Goal: Task Accomplishment & Management: Complete application form

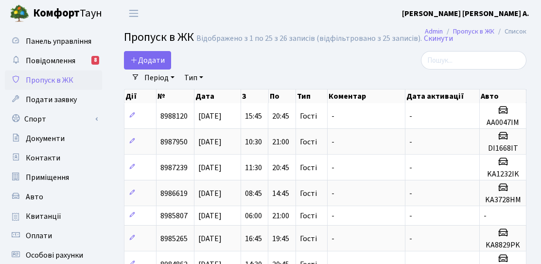
select select "25"
click at [143, 59] on span "Додати" at bounding box center [147, 60] width 35 height 11
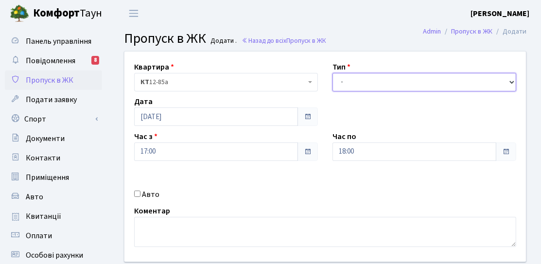
click at [350, 88] on select "- Доставка Таксі Гості Сервіс" at bounding box center [424, 82] width 184 height 18
select select "3"
click at [332, 73] on select "- Доставка Таксі Гості Сервіс" at bounding box center [424, 82] width 184 height 18
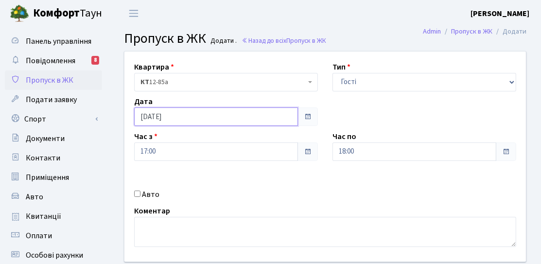
click at [226, 118] on input "[DATE]" at bounding box center [216, 116] width 164 height 18
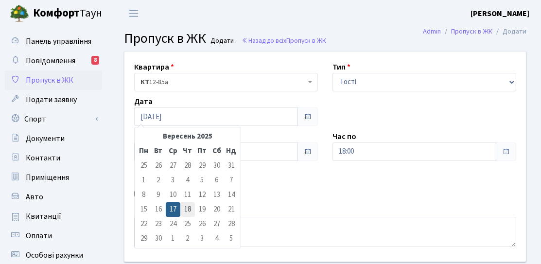
click at [190, 210] on td "18" at bounding box center [187, 209] width 15 height 15
type input "[DATE]"
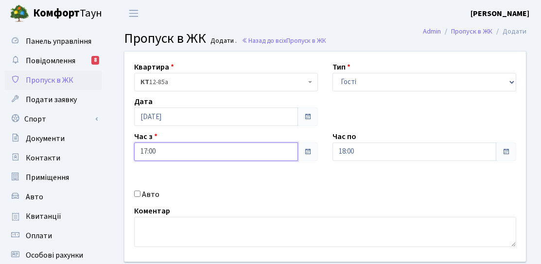
click at [186, 154] on input "17:00" at bounding box center [216, 151] width 164 height 18
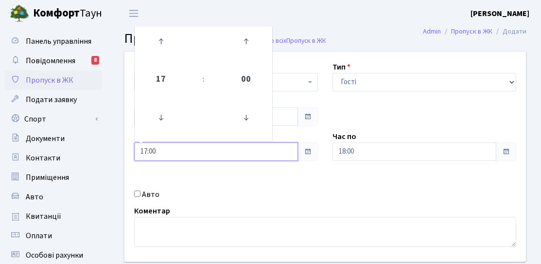
click at [161, 61] on td at bounding box center [161, 41] width 49 height 42
click at [162, 114] on icon at bounding box center [161, 118] width 26 height 26
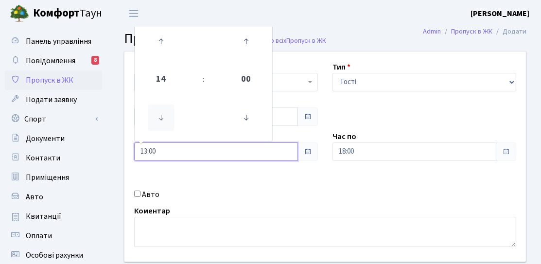
click at [162, 114] on icon at bounding box center [161, 118] width 26 height 26
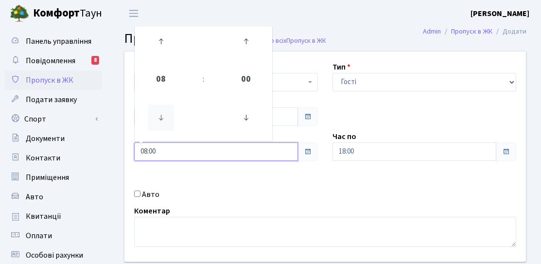
click at [162, 114] on icon at bounding box center [161, 118] width 26 height 26
click at [156, 47] on icon at bounding box center [161, 41] width 26 height 26
type input "06:00"
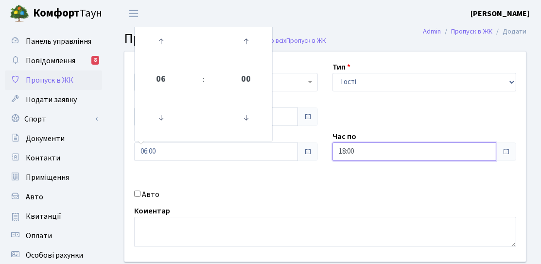
click at [372, 157] on input "18:00" at bounding box center [414, 151] width 164 height 18
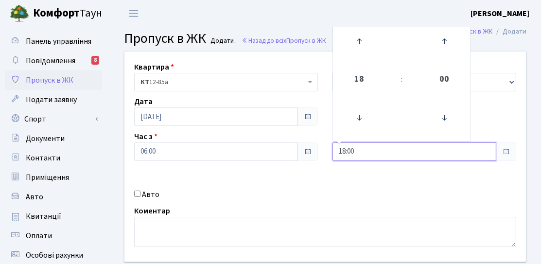
click at [363, 60] on td at bounding box center [359, 41] width 49 height 42
click at [363, 52] on icon at bounding box center [359, 41] width 26 height 26
click at [364, 51] on icon at bounding box center [359, 41] width 26 height 26
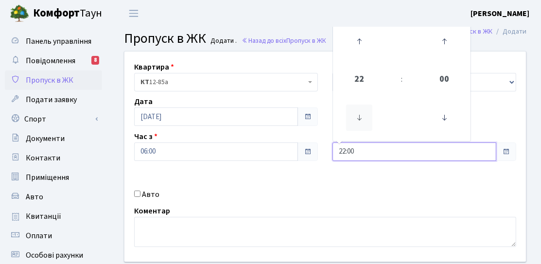
click at [366, 125] on icon at bounding box center [359, 118] width 26 height 26
type input "21:00"
click at [302, 173] on div "Квартира <b>КТ</b>&nbsp;&nbsp;&nbsp;&nbsp;12-85а КТ 12-85а Тип - Доставка Таксі…" at bounding box center [325, 157] width 416 height 210
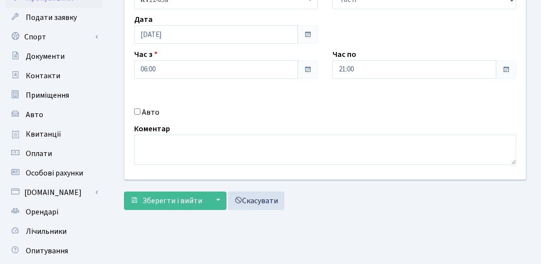
scroll to position [97, 0]
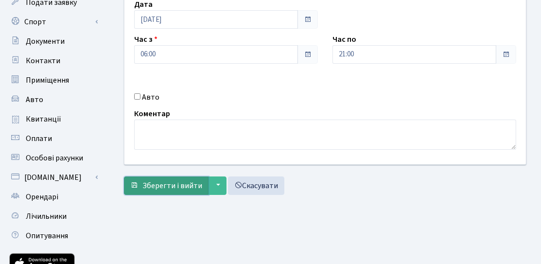
click at [165, 186] on span "Зберегти і вийти" at bounding box center [172, 185] width 60 height 11
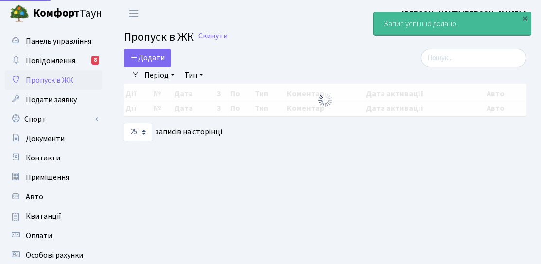
select select "25"
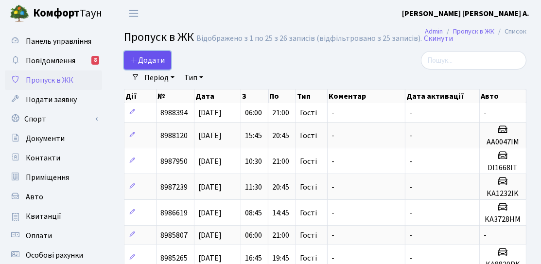
click at [147, 67] on link "Додати" at bounding box center [147, 60] width 47 height 18
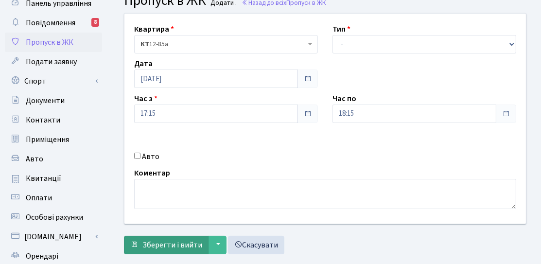
scroll to position [97, 0]
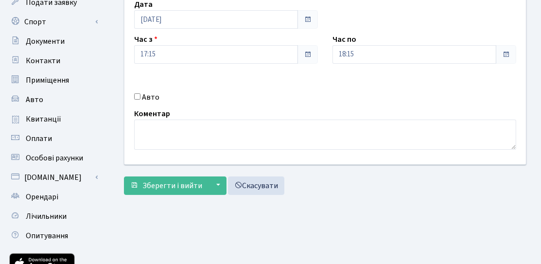
click at [139, 98] on input "Авто" at bounding box center [137, 96] width 6 height 6
checkbox input "true"
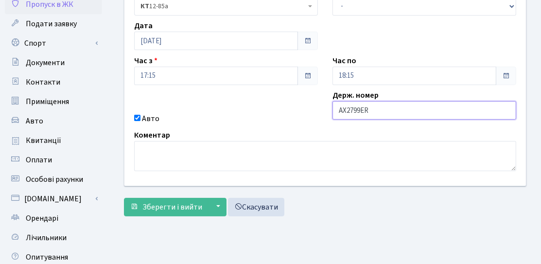
scroll to position [0, 0]
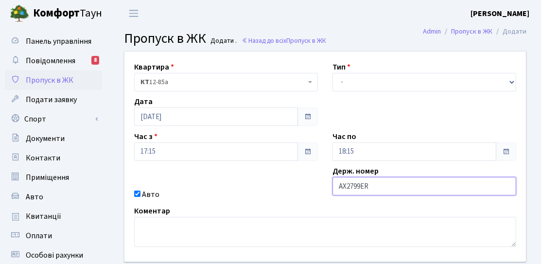
type input "AX2799ER"
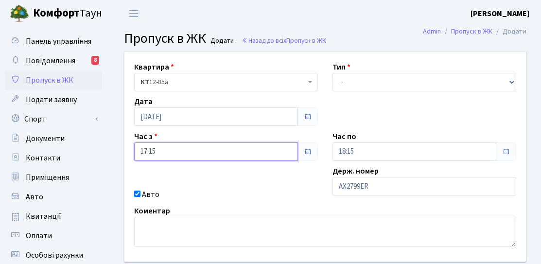
click at [197, 146] on input "17:15" at bounding box center [216, 151] width 164 height 18
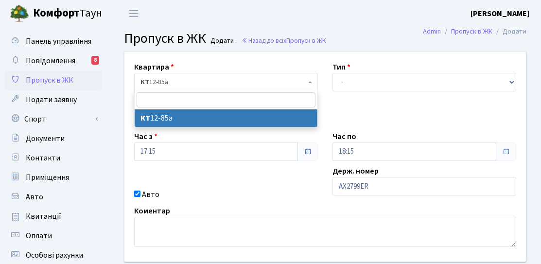
click at [195, 77] on span "КТ 12-85а" at bounding box center [222, 82] width 165 height 10
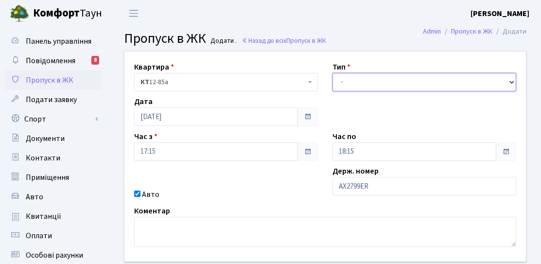
click at [342, 84] on select "- Доставка Таксі Гості Сервіс" at bounding box center [424, 82] width 184 height 18
select select "3"
click at [332, 73] on select "- Доставка Таксі Гості Сервіс" at bounding box center [424, 82] width 184 height 18
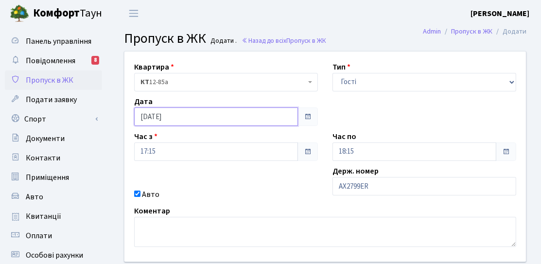
click at [208, 123] on input "[DATE]" at bounding box center [216, 116] width 164 height 18
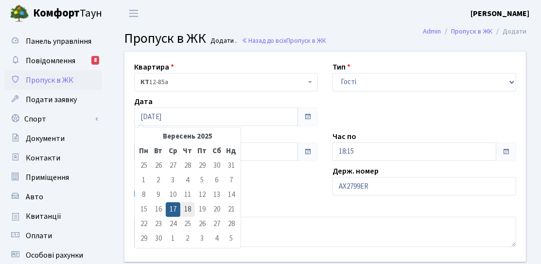
click at [184, 205] on td "18" at bounding box center [187, 209] width 15 height 15
type input "[DATE]"
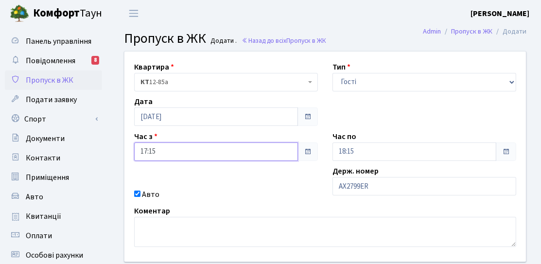
click at [207, 154] on input "17:15" at bounding box center [216, 151] width 164 height 18
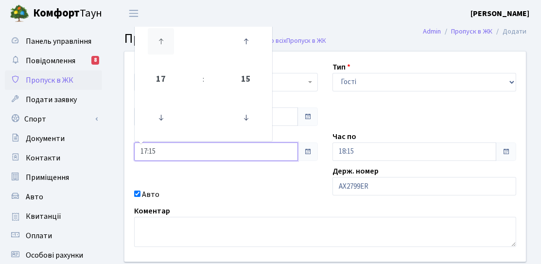
click at [157, 52] on icon at bounding box center [161, 41] width 26 height 26
click at [152, 55] on link at bounding box center [161, 41] width 29 height 35
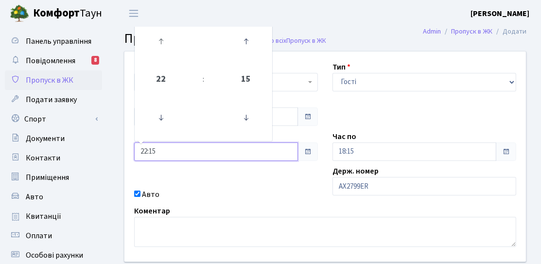
click at [152, 55] on link at bounding box center [161, 41] width 29 height 35
click at [170, 109] on icon at bounding box center [161, 118] width 26 height 26
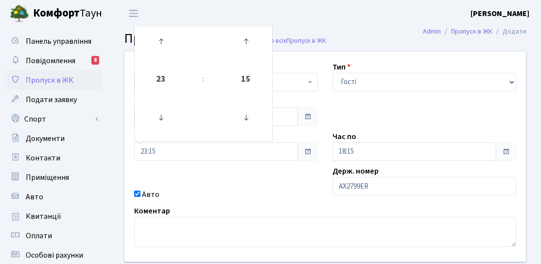
click at [211, 196] on div "Авто" at bounding box center [226, 195] width 198 height 12
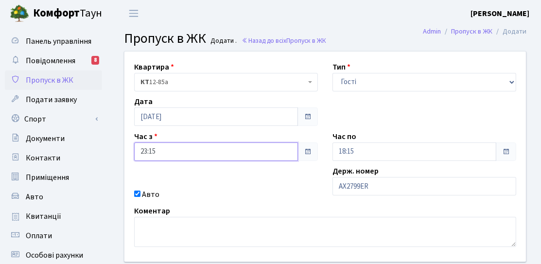
click at [179, 157] on input "23:15" at bounding box center [216, 151] width 164 height 18
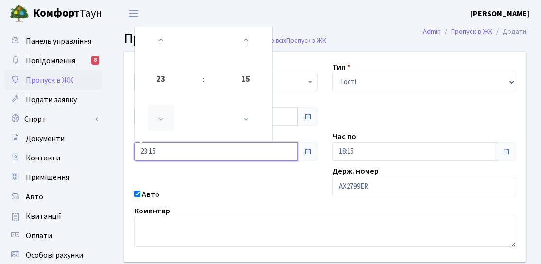
click at [159, 118] on icon at bounding box center [161, 118] width 26 height 26
click at [160, 105] on icon at bounding box center [161, 118] width 26 height 26
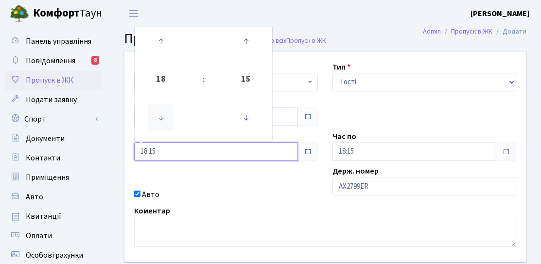
click at [160, 105] on icon at bounding box center [161, 118] width 26 height 26
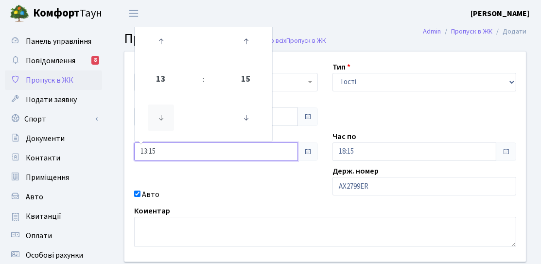
click at [160, 105] on icon at bounding box center [161, 118] width 26 height 26
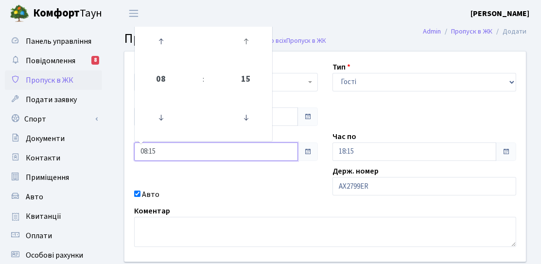
click at [239, 58] on link at bounding box center [245, 41] width 29 height 35
type input "08:30"
click at [235, 175] on div "Квартира <b>КТ</b>&nbsp;&nbsp;&nbsp;&nbsp;12-85а КТ 12-85а Тип - Доставка Таксі…" at bounding box center [325, 157] width 416 height 210
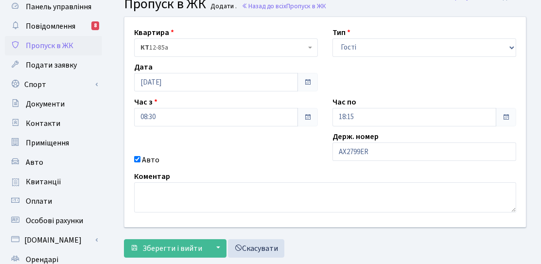
scroll to position [49, 0]
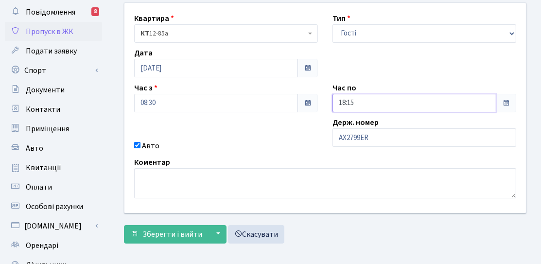
click at [448, 104] on input "18:15" at bounding box center [414, 103] width 164 height 18
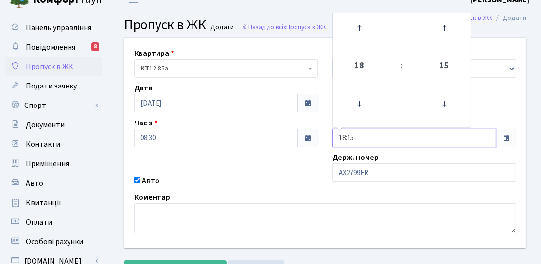
scroll to position [0, 0]
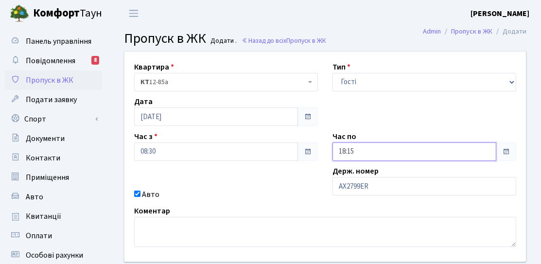
click at [399, 154] on input "18:15" at bounding box center [414, 151] width 164 height 18
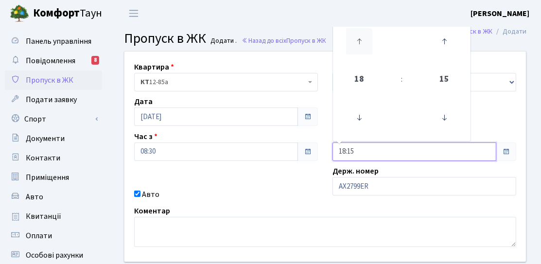
click at [350, 46] on icon at bounding box center [359, 41] width 26 height 26
click at [351, 61] on td at bounding box center [359, 41] width 49 height 42
click at [359, 54] on icon at bounding box center [359, 41] width 26 height 26
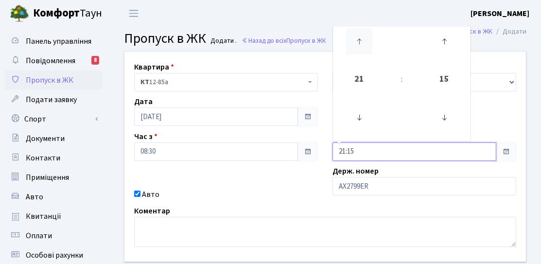
click at [359, 54] on icon at bounding box center [359, 41] width 26 height 26
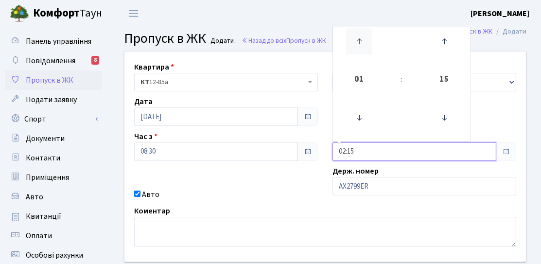
click at [359, 54] on icon at bounding box center [359, 41] width 26 height 26
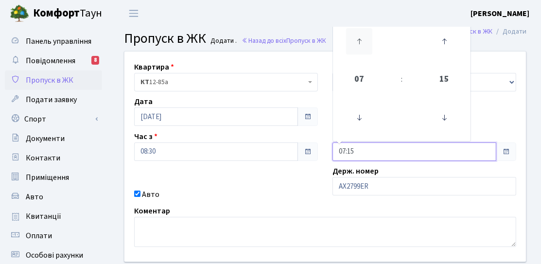
click at [359, 54] on icon at bounding box center [359, 41] width 26 height 26
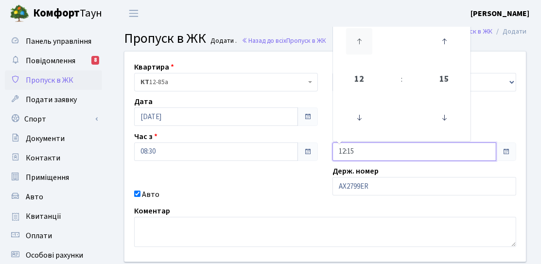
click at [359, 54] on icon at bounding box center [359, 41] width 26 height 26
click at [451, 112] on icon at bounding box center [444, 118] width 26 height 26
click at [357, 51] on icon at bounding box center [359, 41] width 26 height 26
type input "14:00"
click at [304, 205] on div "Коментар" at bounding box center [325, 226] width 397 height 42
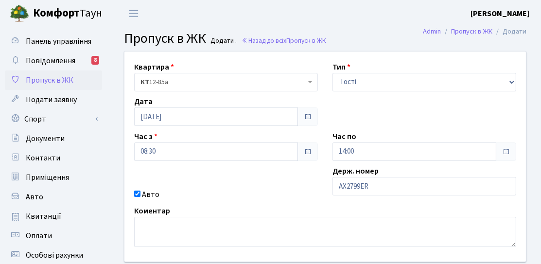
scroll to position [146, 0]
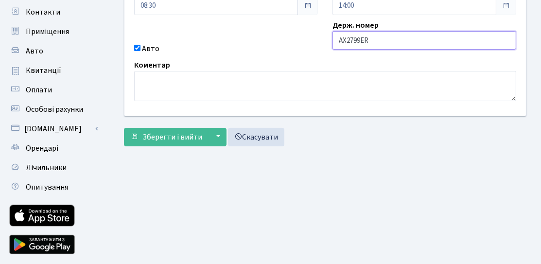
drag, startPoint x: 385, startPoint y: 43, endPoint x: 320, endPoint y: 46, distance: 65.2
click at [318, 44] on div "Квартира <b>КТ</b>&nbsp;&nbsp;&nbsp;&nbsp;12-85а КТ 12-85а Тип - Доставка Таксі…" at bounding box center [325, 11] width 416 height 210
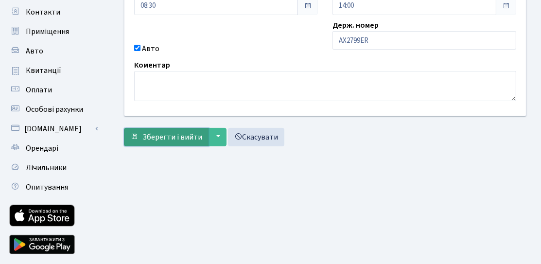
click at [151, 139] on span "Зберегти і вийти" at bounding box center [172, 137] width 60 height 11
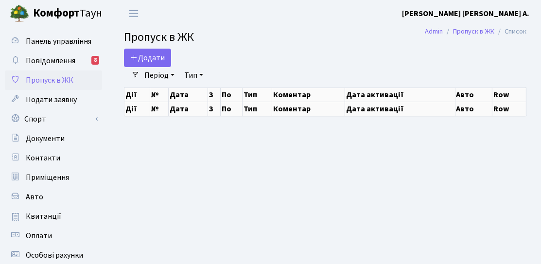
select select "25"
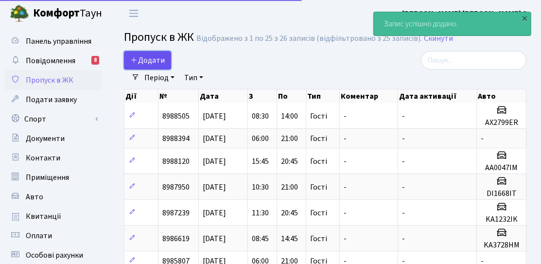
click at [145, 61] on span "Додати" at bounding box center [147, 60] width 35 height 11
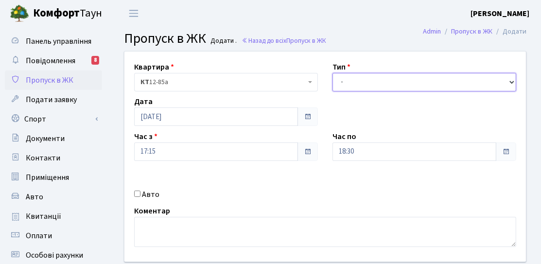
drag, startPoint x: 413, startPoint y: 86, endPoint x: 396, endPoint y: 85, distance: 17.0
click at [413, 86] on select "- Доставка Таксі Гості Сервіс" at bounding box center [424, 82] width 184 height 18
select select "3"
click at [332, 73] on select "- Доставка Таксі Гості Сервіс" at bounding box center [424, 82] width 184 height 18
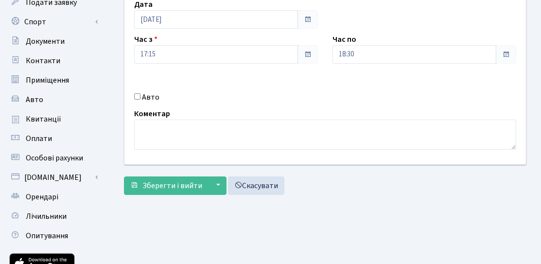
click at [143, 91] on label "Авто" at bounding box center [150, 97] width 17 height 12
click at [140, 93] on input "Авто" at bounding box center [137, 96] width 6 height 6
checkbox input "true"
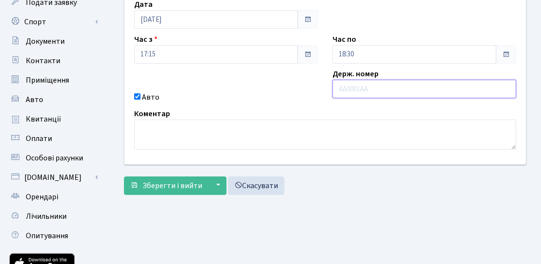
paste input "AX2799ER"
type input "AX2799EP"
click at [266, 103] on div "Квартира <b>КТ</b>&nbsp;&nbsp;&nbsp;&nbsp;12-85а КТ 12-85а Тип - Доставка Таксі…" at bounding box center [325, 59] width 416 height 210
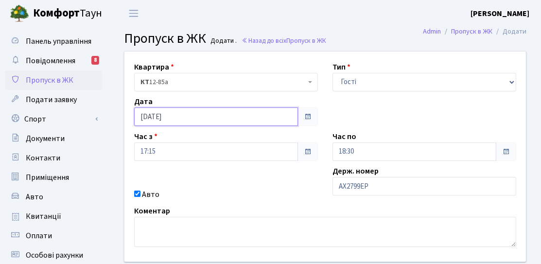
click at [235, 122] on input "[DATE]" at bounding box center [216, 116] width 164 height 18
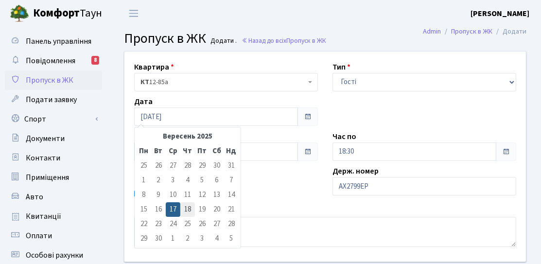
click at [186, 207] on td "18" at bounding box center [187, 209] width 15 height 15
type input "[DATE]"
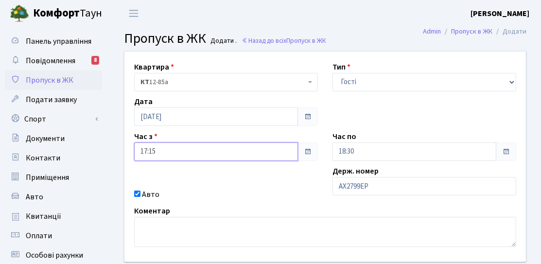
click at [196, 154] on input "17:15" at bounding box center [216, 151] width 164 height 18
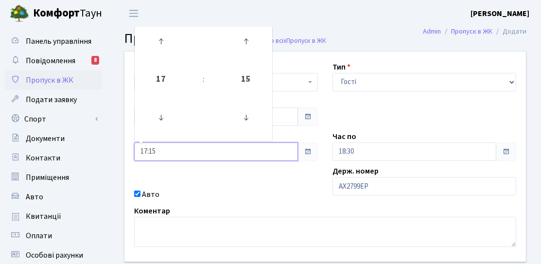
click at [159, 59] on td at bounding box center [161, 41] width 49 height 42
click at [162, 52] on icon at bounding box center [161, 41] width 26 height 26
click at [154, 50] on icon at bounding box center [161, 41] width 26 height 26
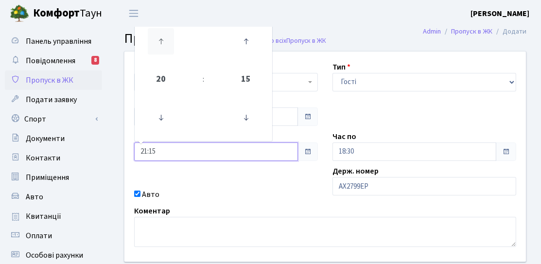
click at [154, 50] on icon at bounding box center [161, 41] width 26 height 26
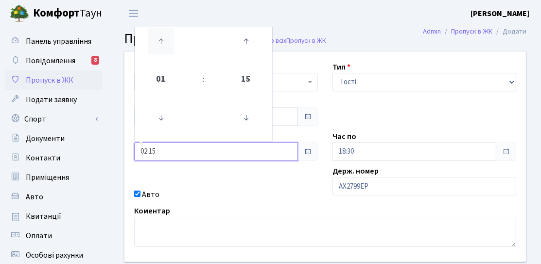
click at [154, 50] on icon at bounding box center [161, 41] width 26 height 26
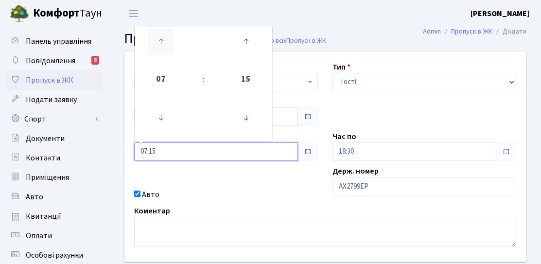
click at [154, 50] on icon at bounding box center [161, 41] width 26 height 26
click at [239, 47] on icon at bounding box center [246, 41] width 26 height 26
type input "08:30"
click at [227, 204] on div "Квартира <b>КТ</b>&nbsp;&nbsp;&nbsp;&nbsp;12-85а КТ 12-85а Тип - Доставка Таксі…" at bounding box center [325, 157] width 416 height 210
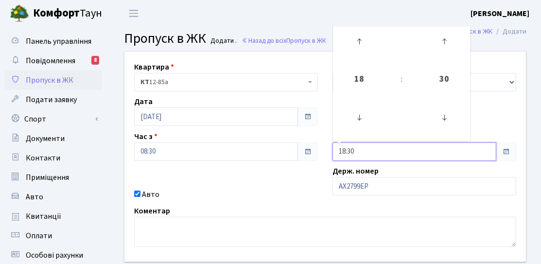
click at [458, 151] on input "18:30" at bounding box center [414, 151] width 164 height 18
click at [345, 31] on td at bounding box center [359, 41] width 49 height 42
click at [354, 42] on icon at bounding box center [359, 41] width 26 height 26
click at [372, 119] on link at bounding box center [359, 117] width 29 height 35
drag, startPoint x: 369, startPoint y: 119, endPoint x: 365, endPoint y: 116, distance: 5.2
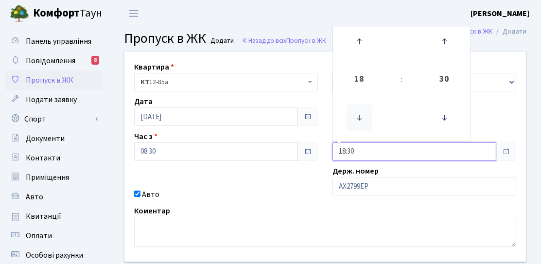
click at [369, 119] on icon at bounding box center [359, 118] width 26 height 26
click at [365, 116] on icon at bounding box center [359, 118] width 26 height 26
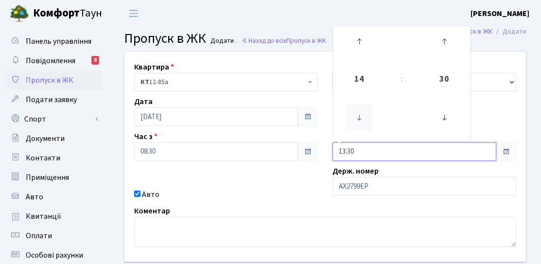
click at [365, 116] on icon at bounding box center [359, 118] width 26 height 26
click at [355, 52] on icon at bounding box center [359, 41] width 26 height 26
click at [449, 122] on icon at bounding box center [444, 118] width 26 height 26
click at [453, 115] on icon at bounding box center [444, 118] width 26 height 26
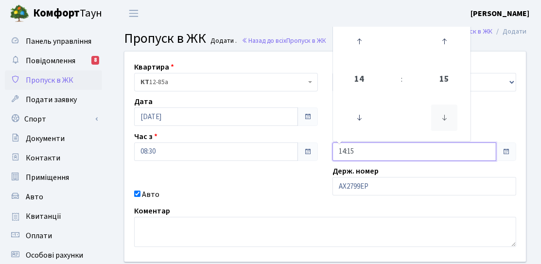
type input "14:00"
click at [281, 188] on div "Квартира <b>КТ</b>&nbsp;&nbsp;&nbsp;&nbsp;12-85а КТ 12-85а Тип - Доставка Таксі…" at bounding box center [325, 157] width 416 height 210
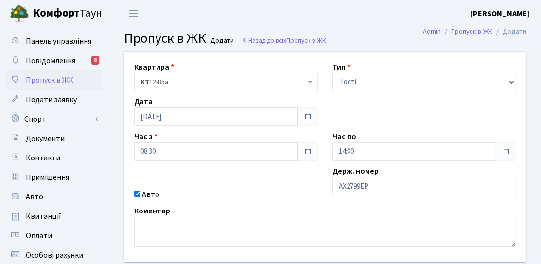
scroll to position [97, 0]
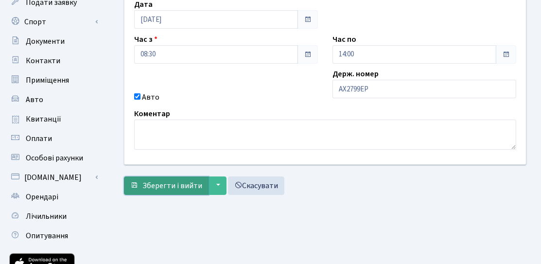
click at [164, 191] on button "Зберегти і вийти" at bounding box center [166, 185] width 85 height 18
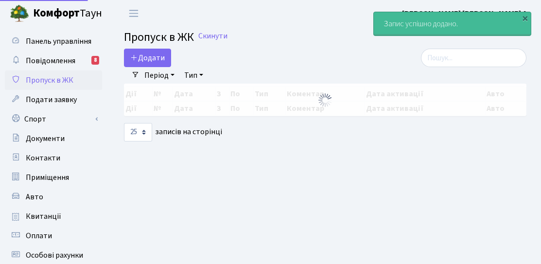
select select "25"
